Goal: Navigation & Orientation: Find specific page/section

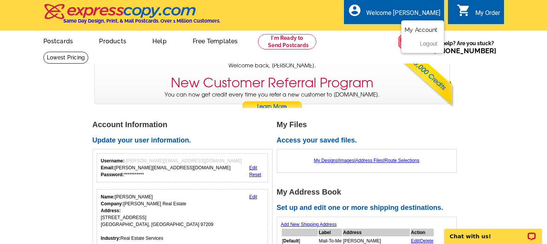
click at [418, 28] on link "My Account" at bounding box center [420, 29] width 33 height 7
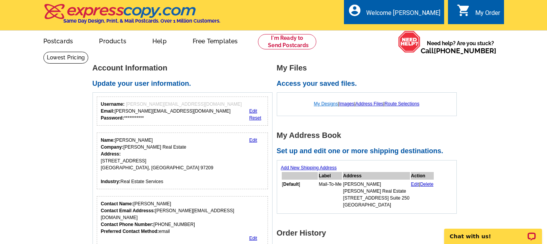
click at [319, 104] on link "My Designs" at bounding box center [326, 103] width 24 height 5
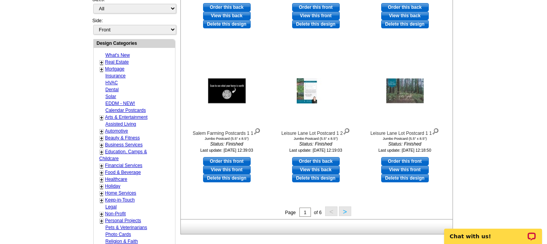
scroll to position [250, 0]
click at [344, 213] on button ">" at bounding box center [345, 211] width 12 height 10
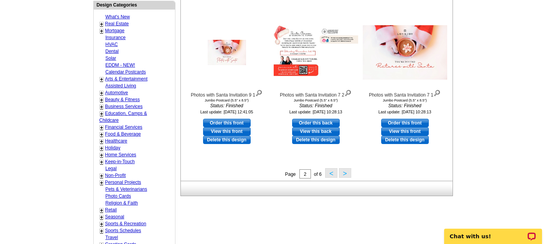
scroll to position [297, 0]
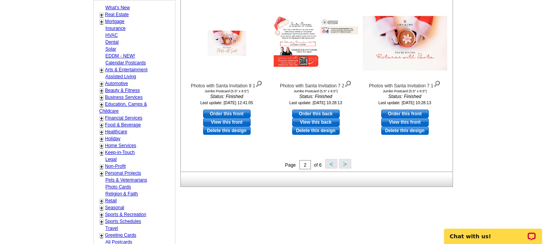
click at [343, 164] on button ">" at bounding box center [345, 164] width 12 height 10
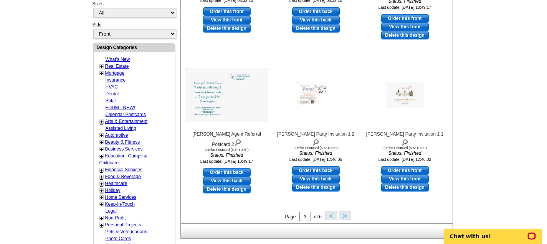
scroll to position [247, 0]
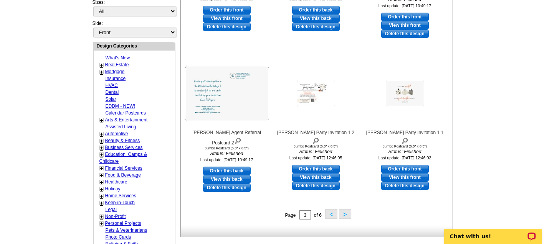
click at [342, 214] on button ">" at bounding box center [345, 214] width 12 height 10
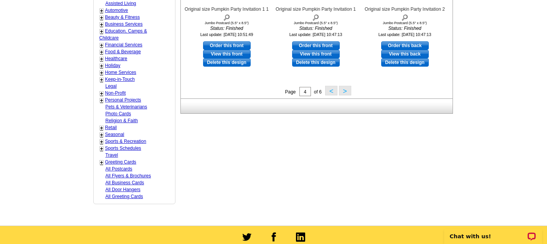
scroll to position [375, 0]
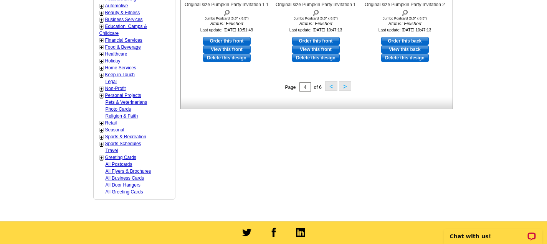
click at [346, 84] on button ">" at bounding box center [345, 86] width 12 height 10
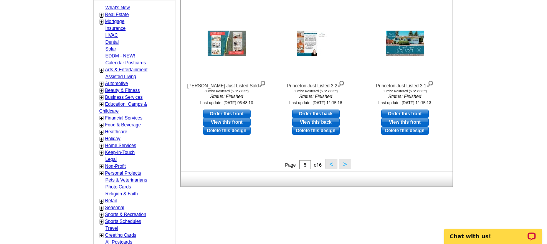
scroll to position [299, 0]
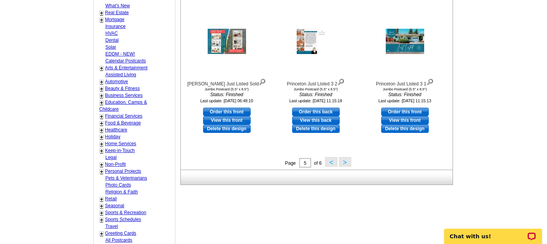
click at [343, 163] on button ">" at bounding box center [345, 162] width 12 height 10
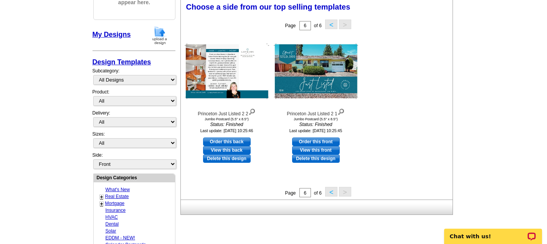
scroll to position [113, 0]
